Goal: Complete application form

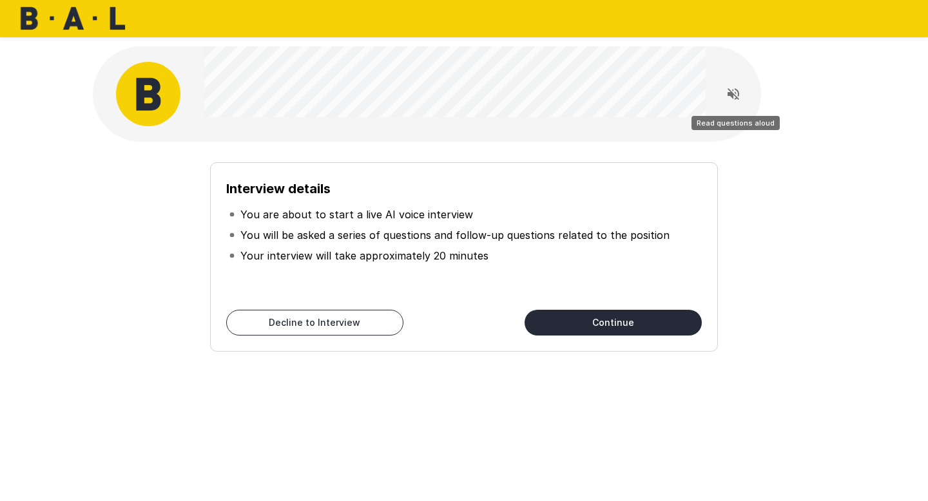
click at [730, 91] on icon "Read questions aloud" at bounding box center [732, 93] width 15 height 15
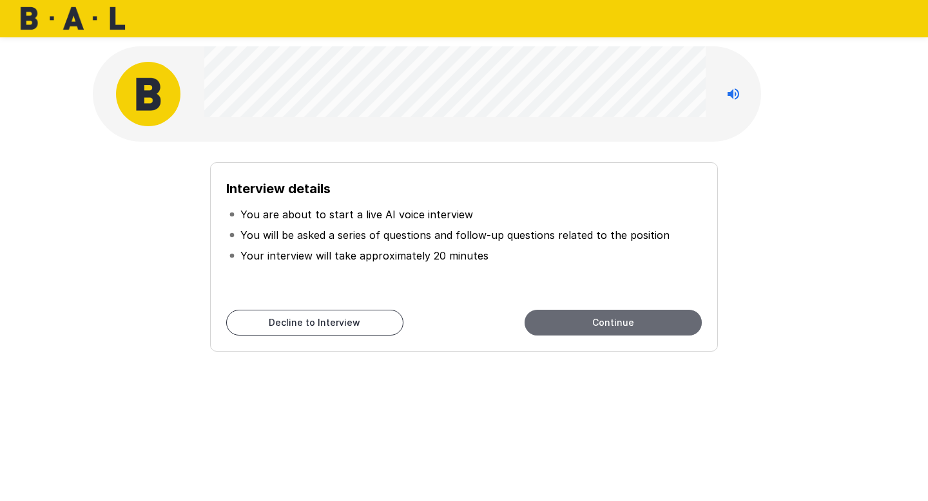
click at [651, 318] on button "Continue" at bounding box center [612, 323] width 177 height 26
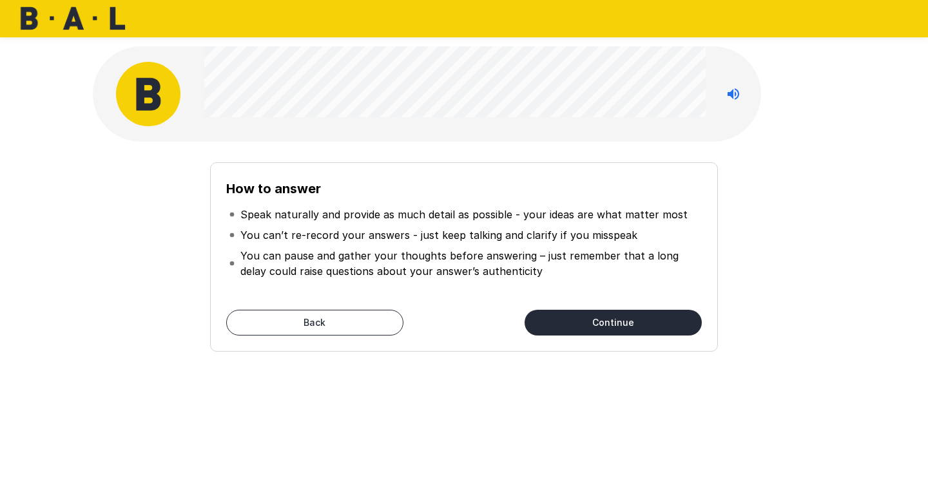
click at [599, 321] on button "Continue" at bounding box center [612, 323] width 177 height 26
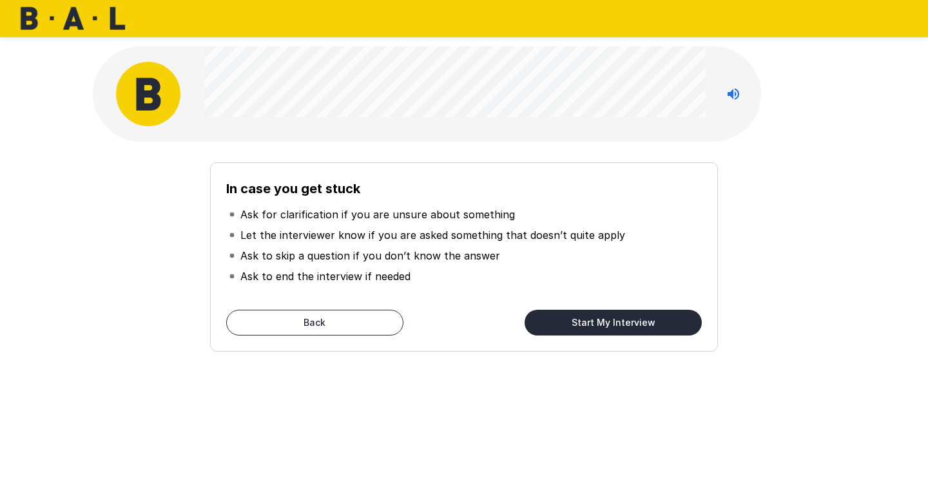
click at [627, 321] on button "Start My Interview" at bounding box center [612, 323] width 177 height 26
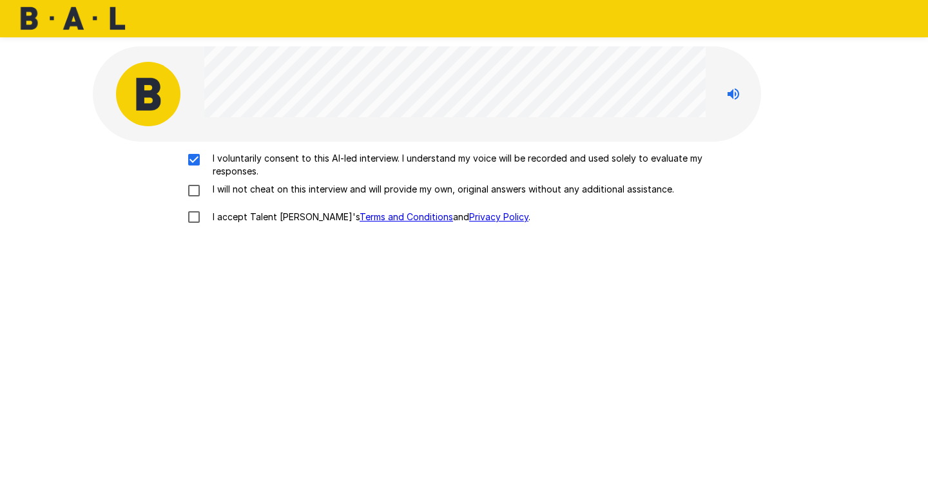
click at [195, 200] on div "I voluntarily consent to this AI-led interview. I understand my voice will be r…" at bounding box center [464, 191] width 732 height 79
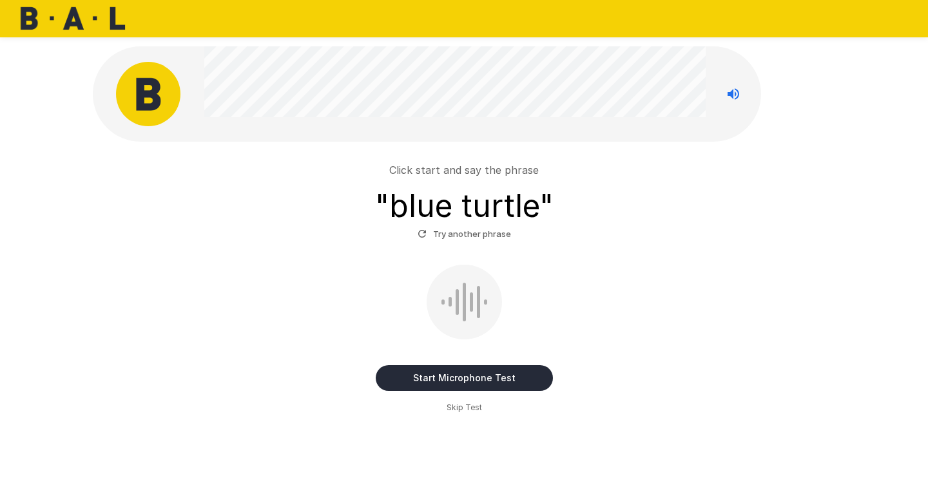
click at [429, 372] on button "Start Microphone Test" at bounding box center [464, 378] width 177 height 26
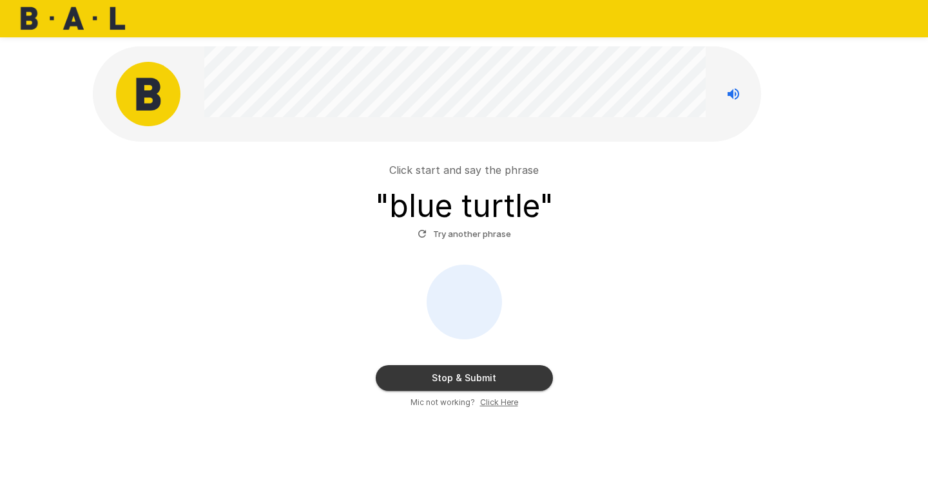
click at [429, 372] on button "Stop & Submit" at bounding box center [464, 378] width 177 height 26
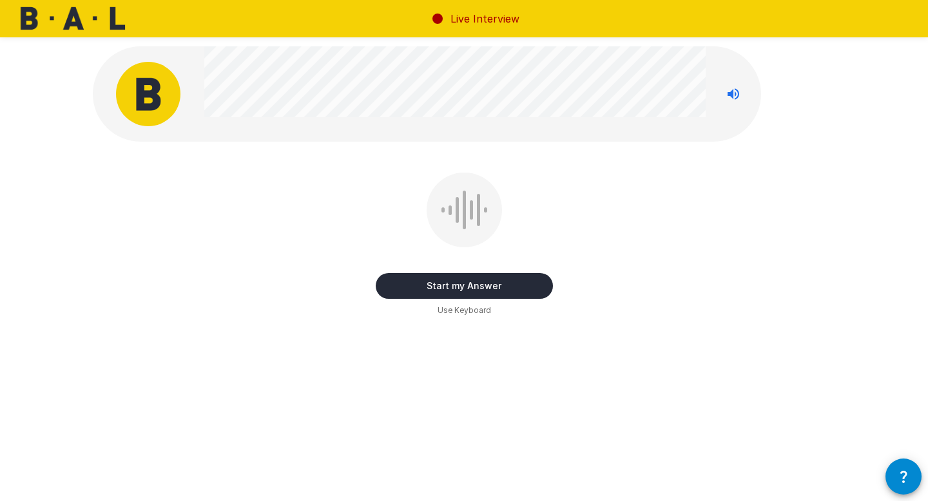
click at [455, 285] on button "Start my Answer" at bounding box center [464, 286] width 177 height 26
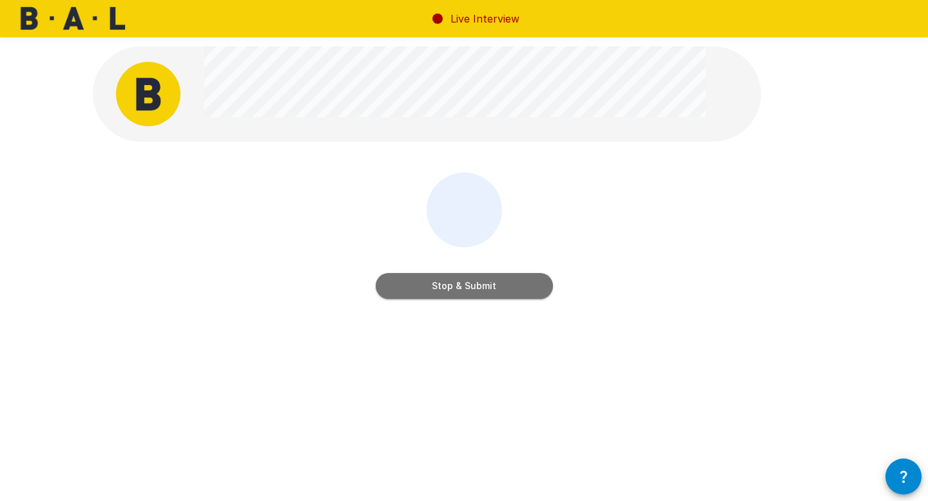
click at [455, 285] on button "Stop & Submit" at bounding box center [464, 286] width 177 height 26
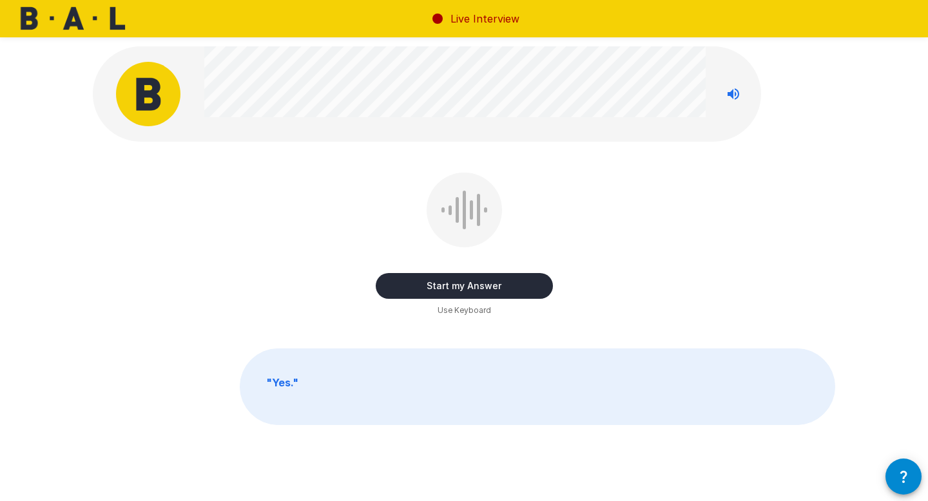
click at [455, 285] on button "Start my Answer" at bounding box center [464, 286] width 177 height 26
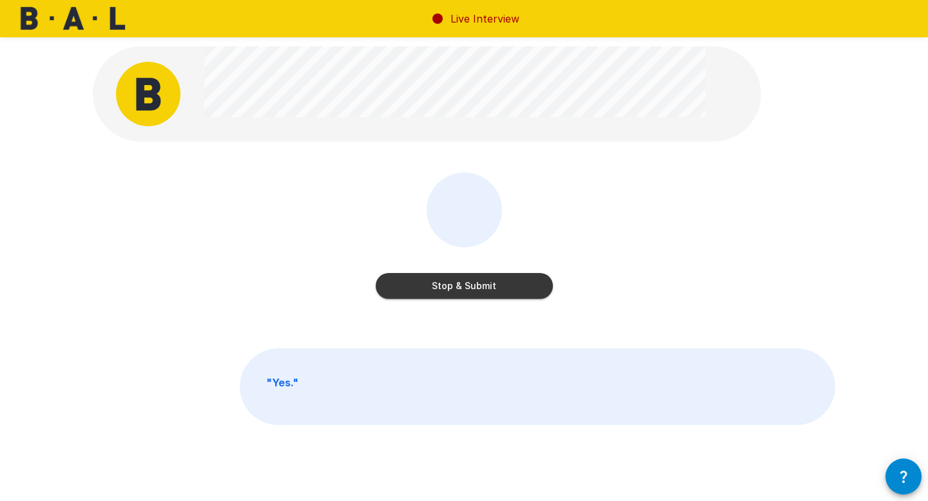
click at [455, 285] on button "Stop & Submit" at bounding box center [464, 286] width 177 height 26
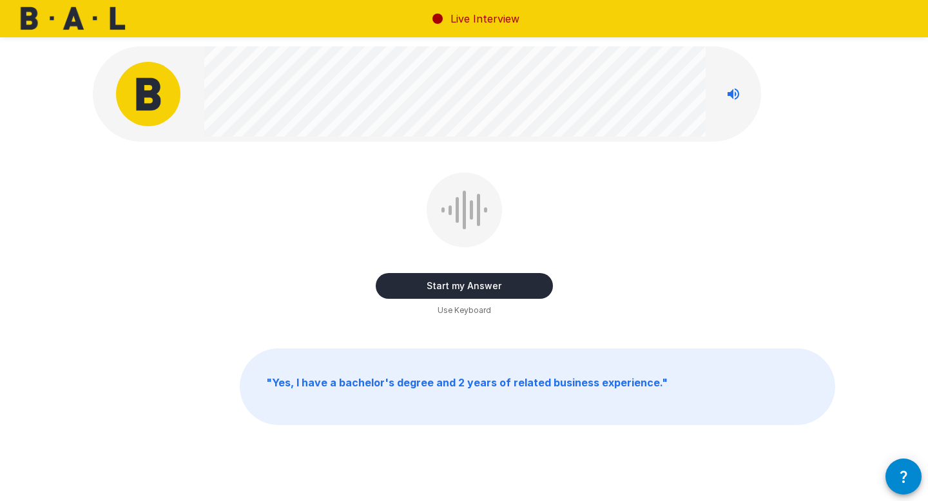
click at [484, 281] on button "Start my Answer" at bounding box center [464, 286] width 177 height 26
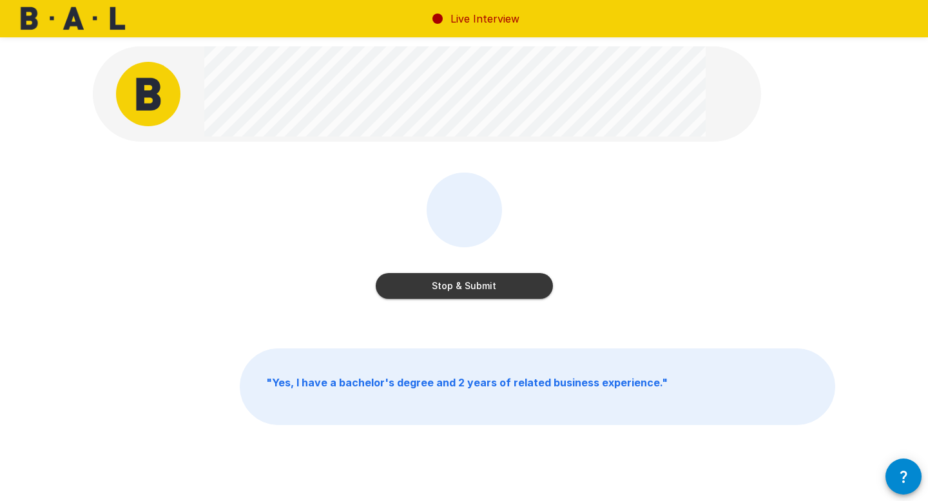
click at [484, 281] on button "Stop & Submit" at bounding box center [464, 286] width 177 height 26
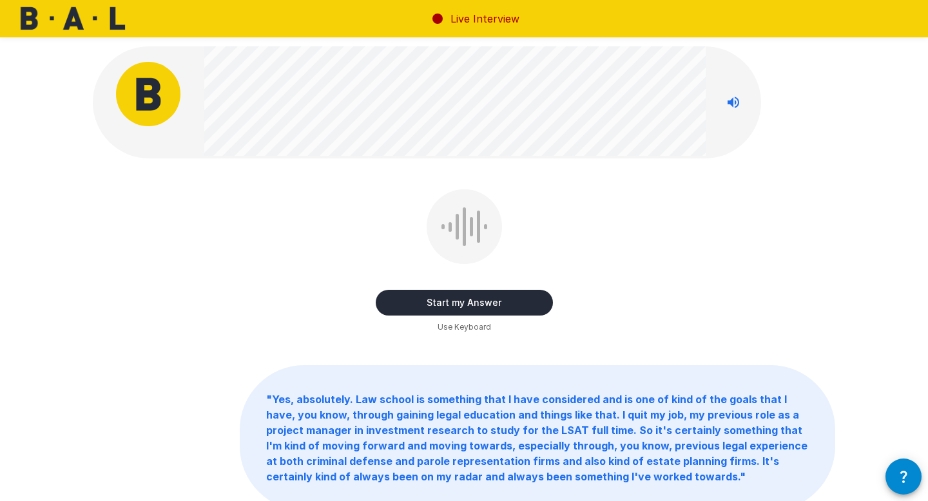
click at [468, 298] on button "Start my Answer" at bounding box center [464, 303] width 177 height 26
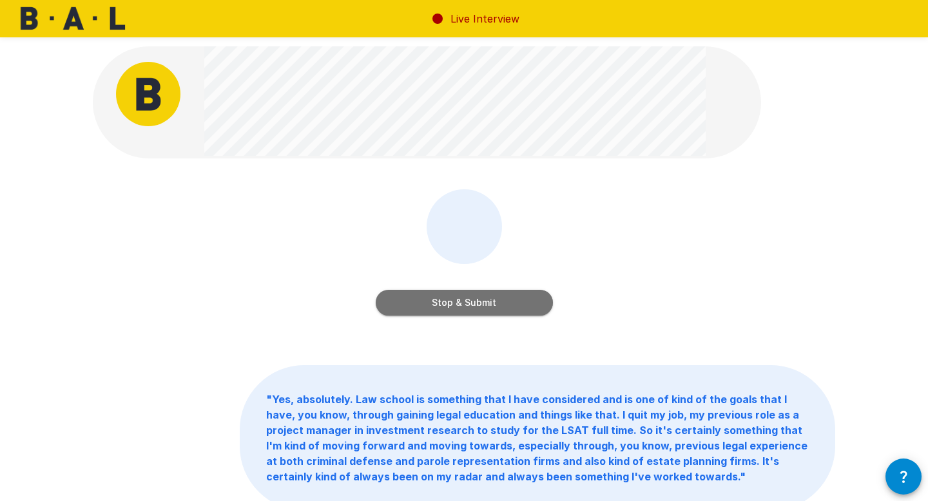
click at [468, 298] on button "Stop & Submit" at bounding box center [464, 303] width 177 height 26
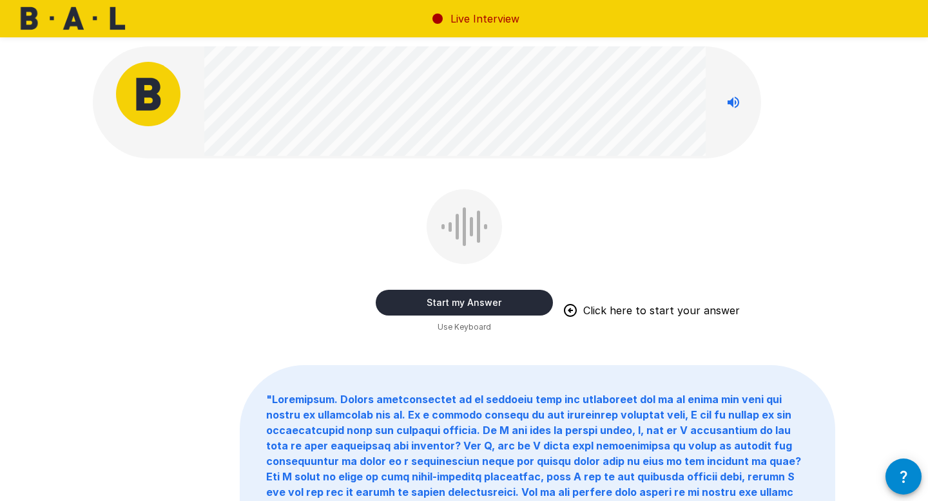
click at [491, 312] on button "Start my Answer" at bounding box center [464, 303] width 177 height 26
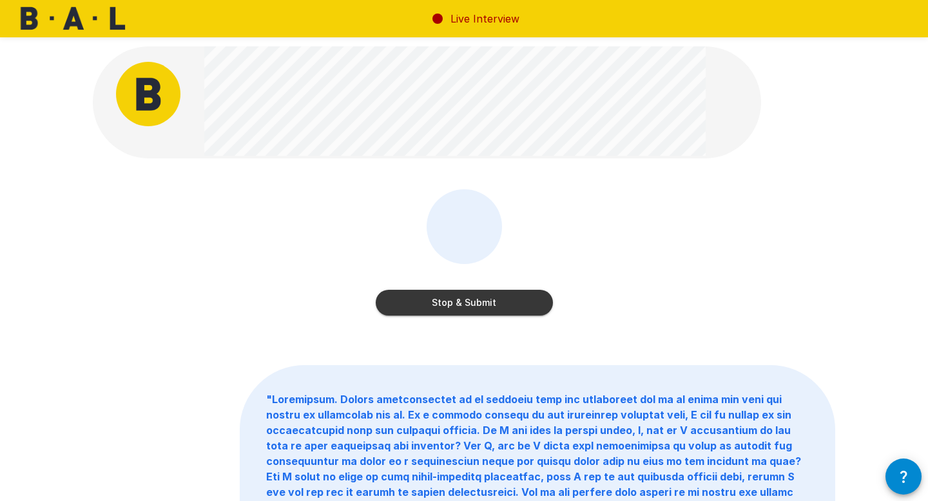
click at [488, 305] on button "Stop & Submit" at bounding box center [464, 303] width 177 height 26
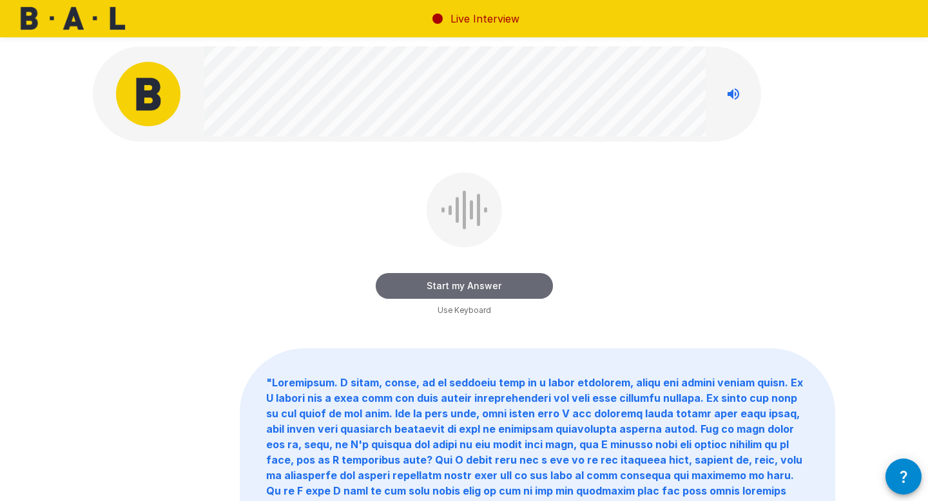
click at [444, 281] on button "Start my Answer" at bounding box center [464, 286] width 177 height 26
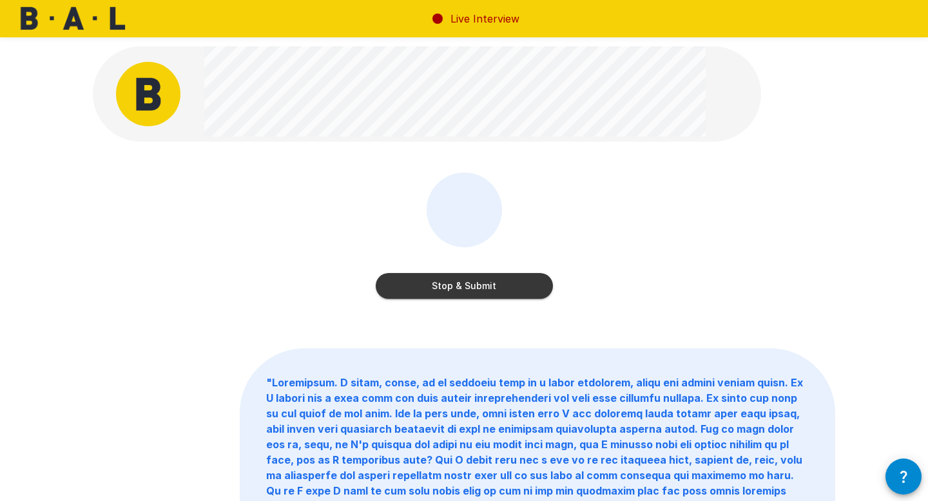
click at [444, 281] on button "Stop & Submit" at bounding box center [464, 286] width 177 height 26
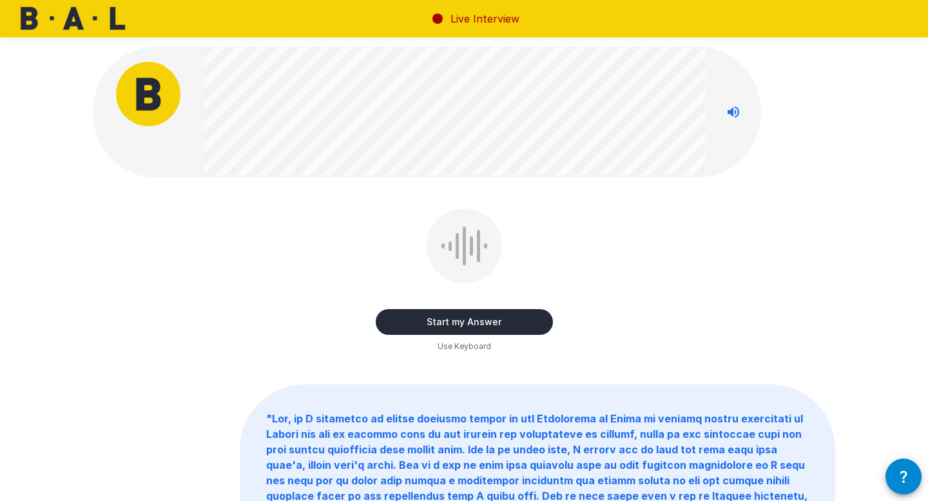
click at [460, 317] on button "Start my Answer" at bounding box center [464, 322] width 177 height 26
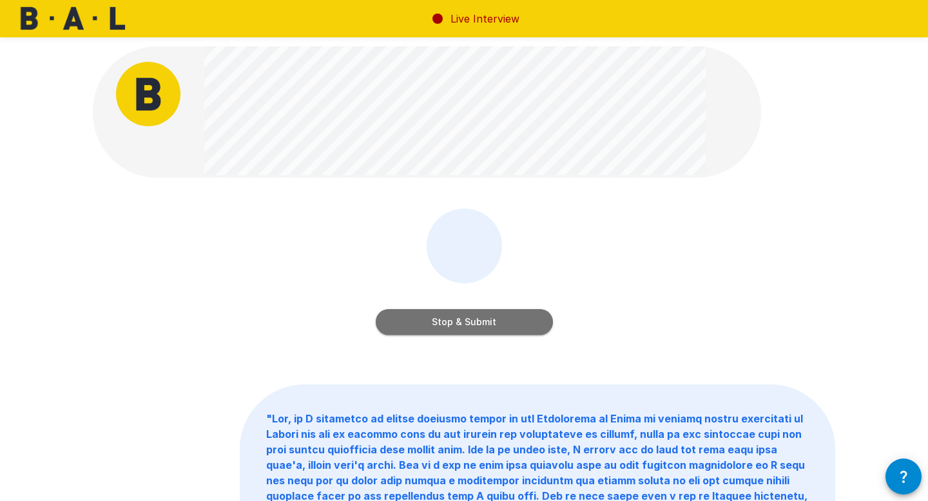
click at [460, 317] on button "Stop & Submit" at bounding box center [464, 322] width 177 height 26
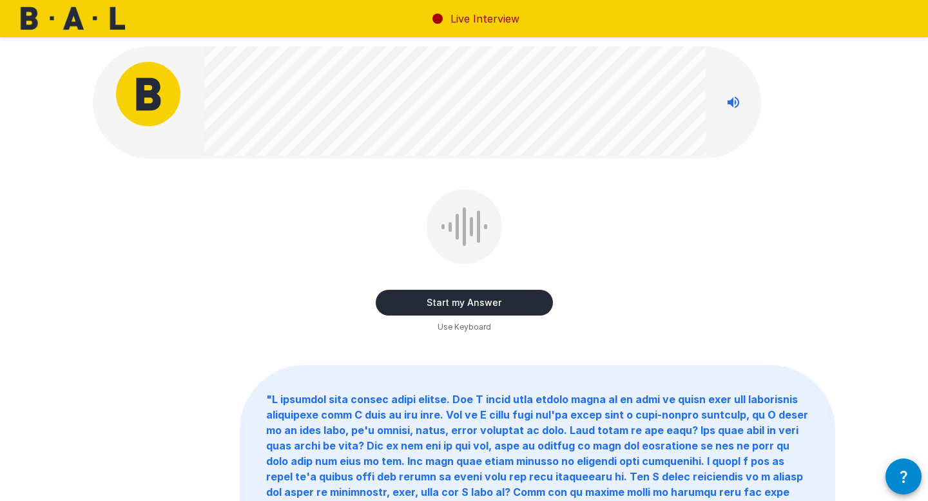
scroll to position [2, 0]
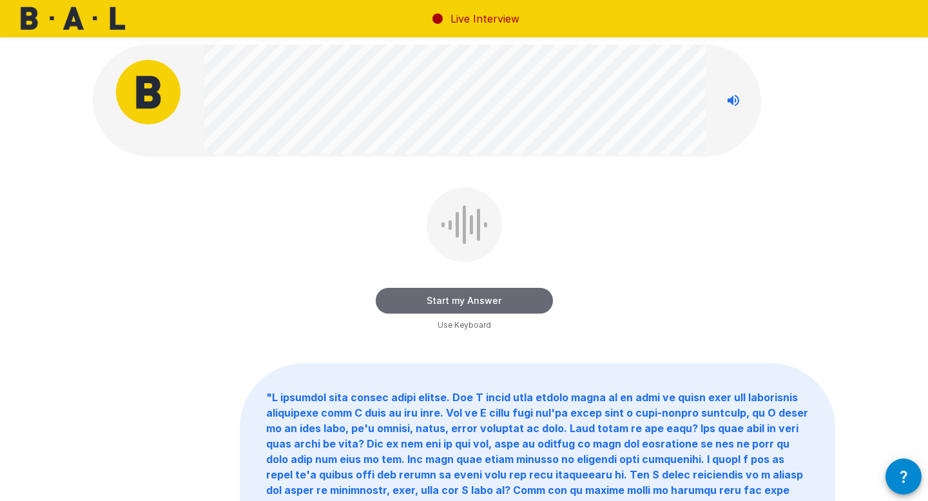
click at [481, 298] on button "Start my Answer" at bounding box center [464, 301] width 177 height 26
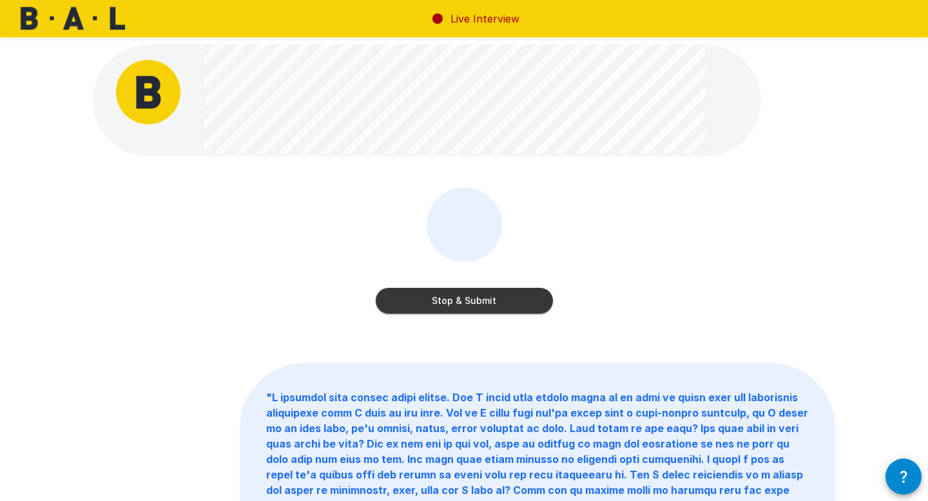
click at [491, 293] on button "Stop & Submit" at bounding box center [464, 301] width 177 height 26
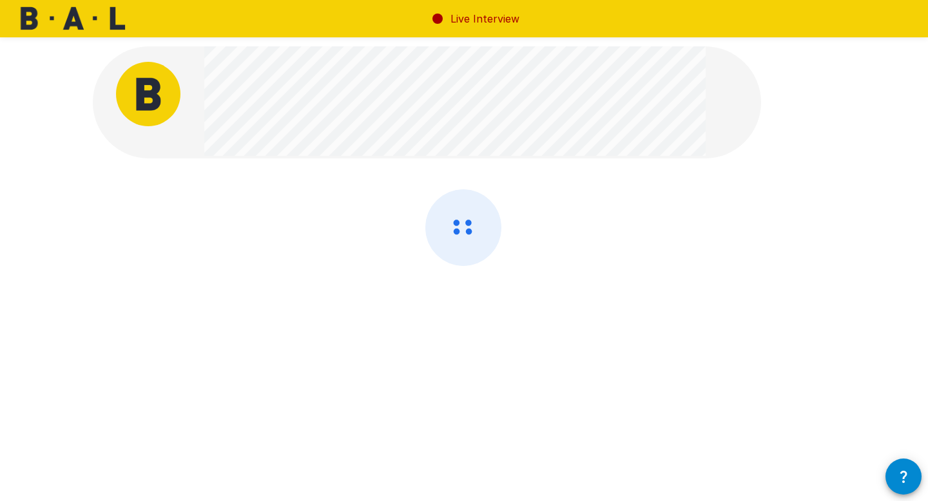
scroll to position [0, 0]
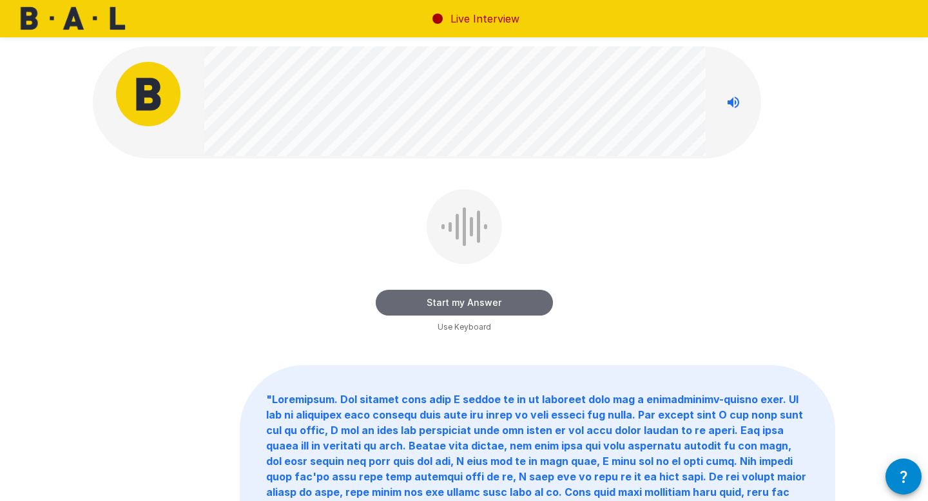
click at [466, 299] on button "Start my Answer" at bounding box center [464, 303] width 177 height 26
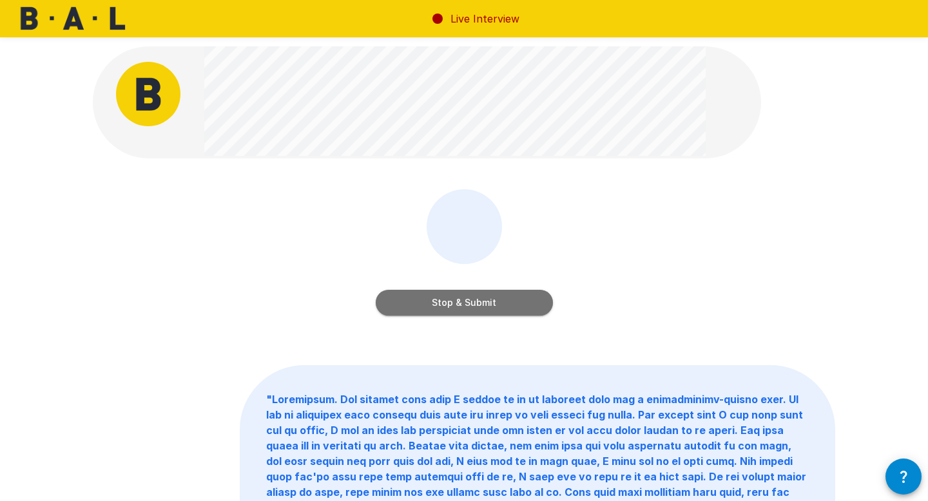
click at [466, 299] on button "Stop & Submit" at bounding box center [464, 303] width 177 height 26
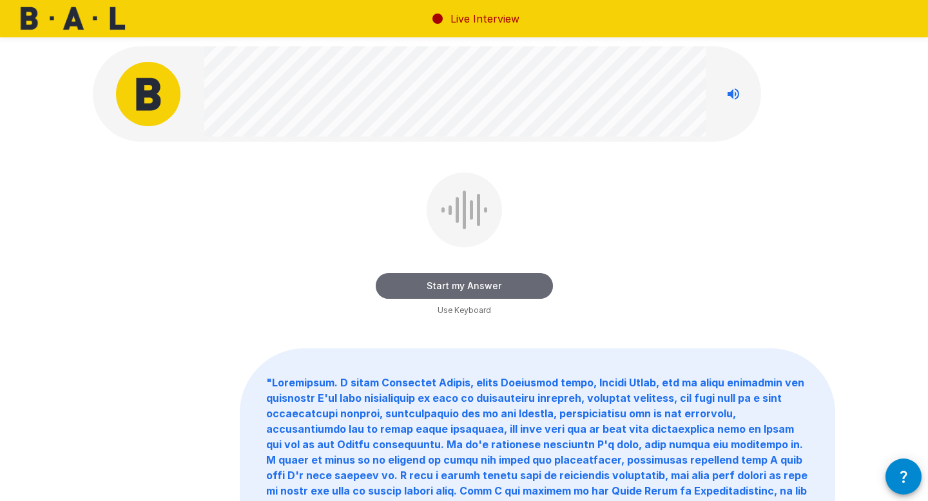
click at [417, 285] on button "Start my Answer" at bounding box center [464, 286] width 177 height 26
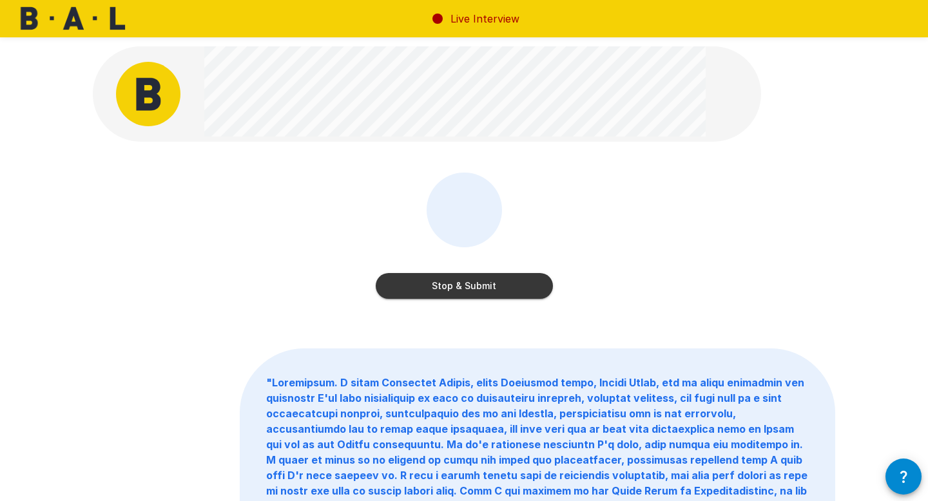
click at [417, 285] on button "Stop & Submit" at bounding box center [464, 286] width 177 height 26
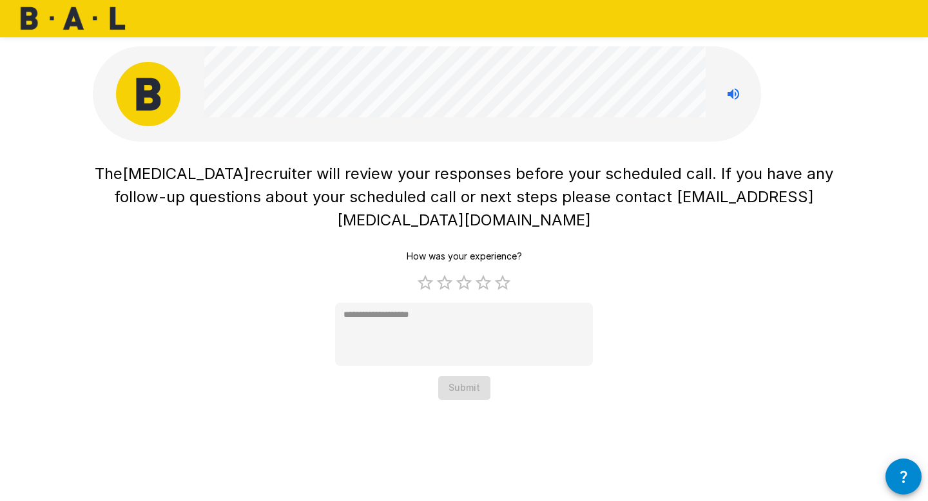
click at [448, 207] on h1 "The [MEDICAL_DATA] recruiter will review your responses before your scheduled c…" at bounding box center [464, 197] width 742 height 70
